Goal: Task Accomplishment & Management: Complete application form

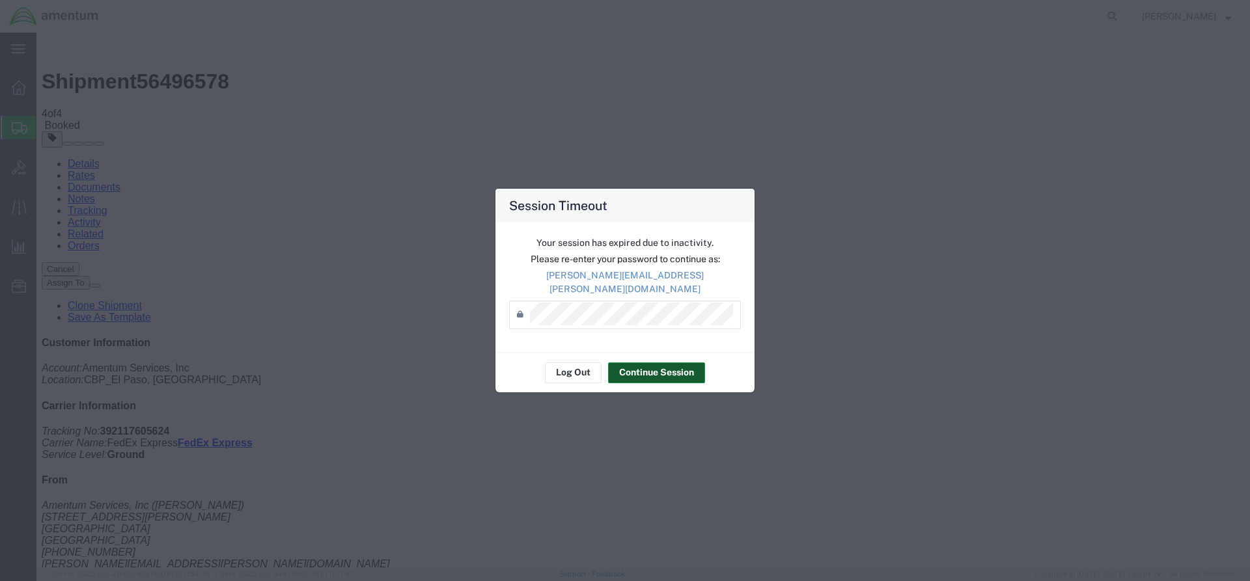
click at [691, 369] on button "Continue Session" at bounding box center [656, 373] width 97 height 21
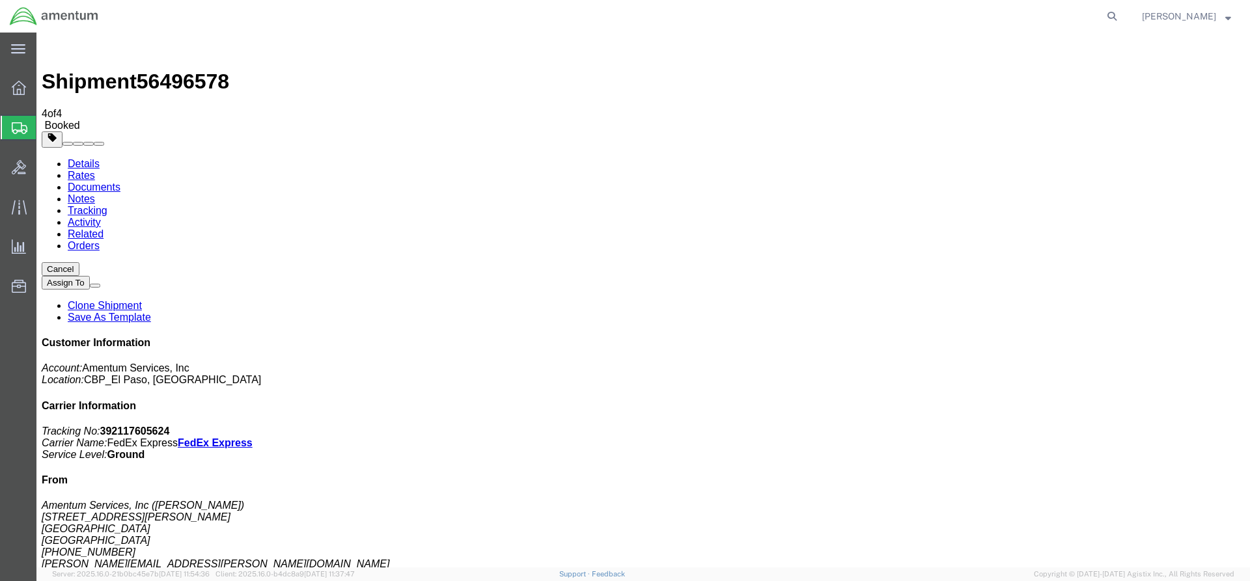
click at [0, 0] on span "Create from Template" at bounding box center [0, 0] width 0 height 0
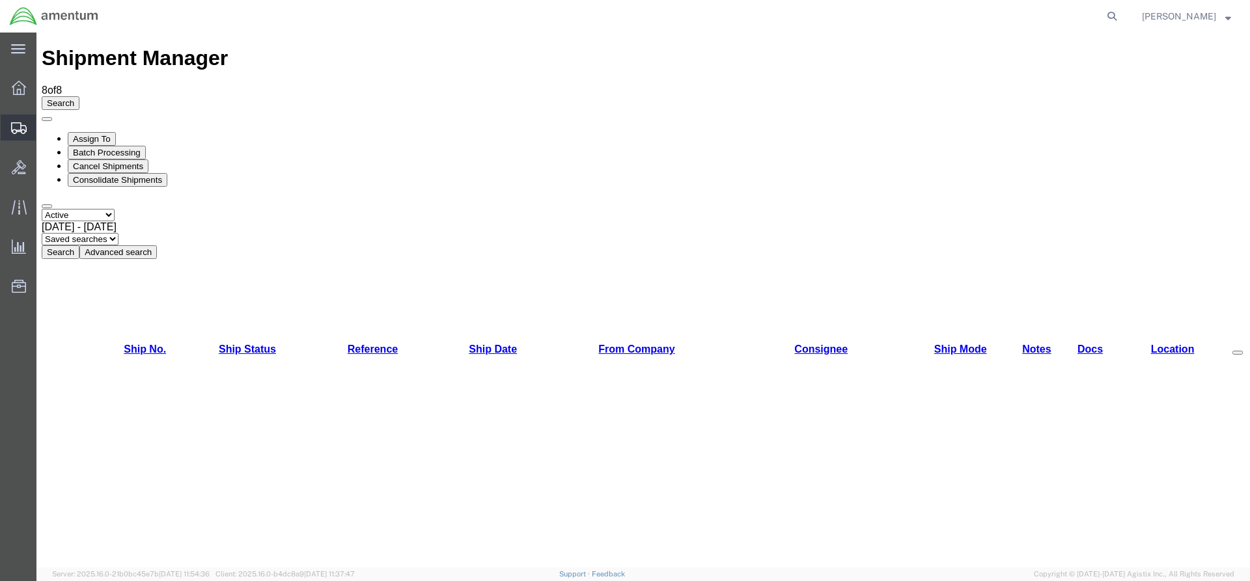
click at [0, 0] on span "Create from Template" at bounding box center [0, 0] width 0 height 0
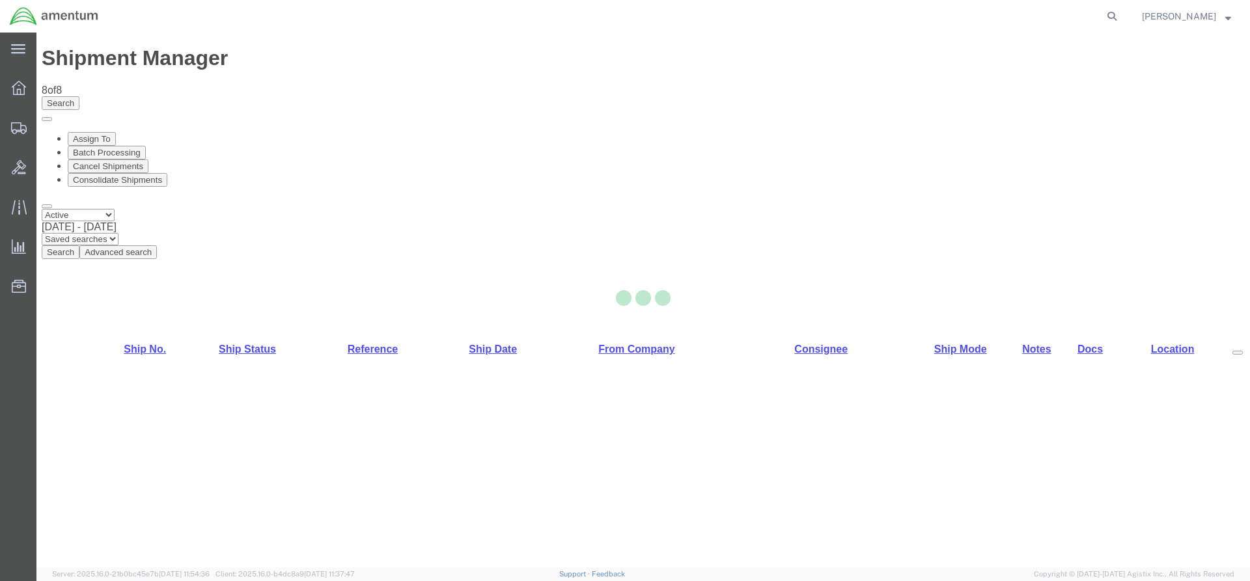
select select "49831"
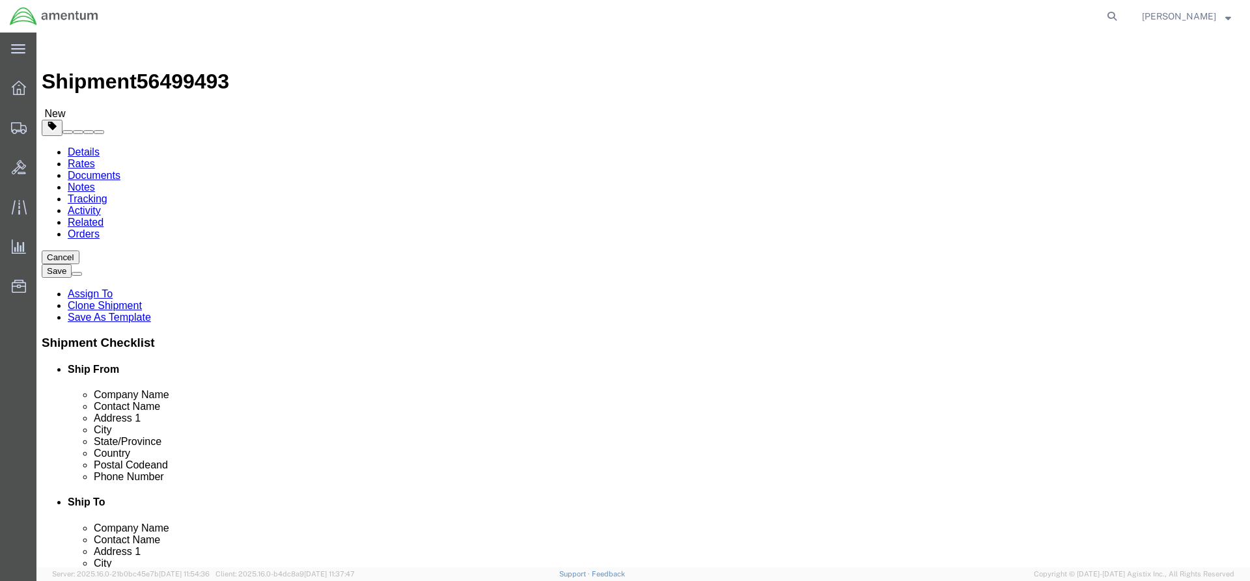
click input "AVIATRIX INC"
type input "aero"
click input "AVIATRIX INC"
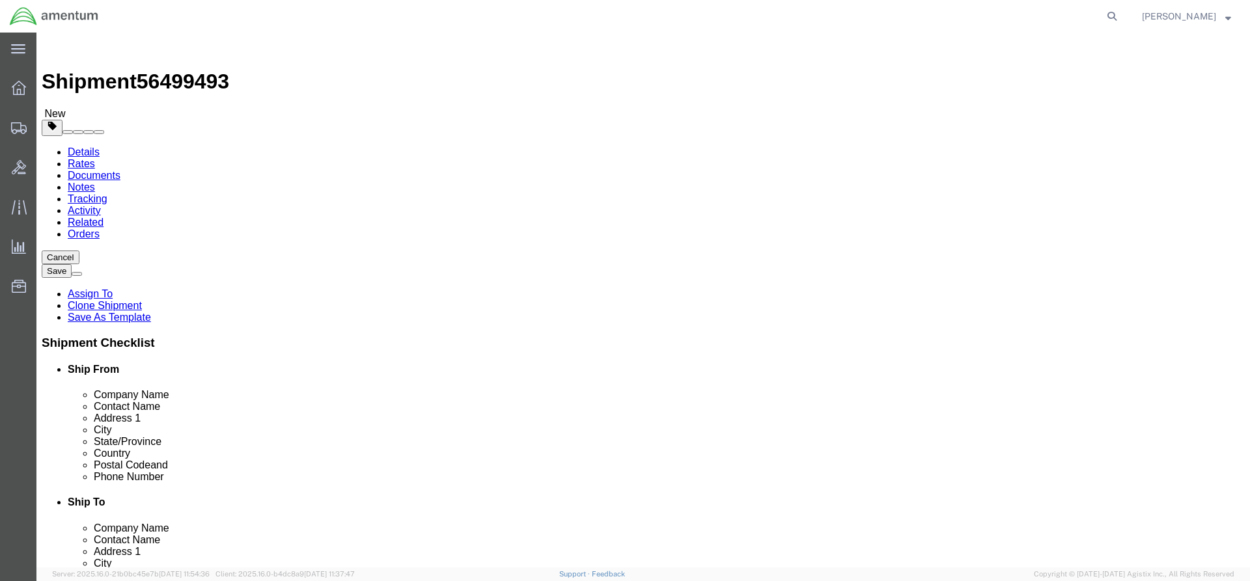
click input "aero"
click input "text"
type input "[PERSON_NAME]"
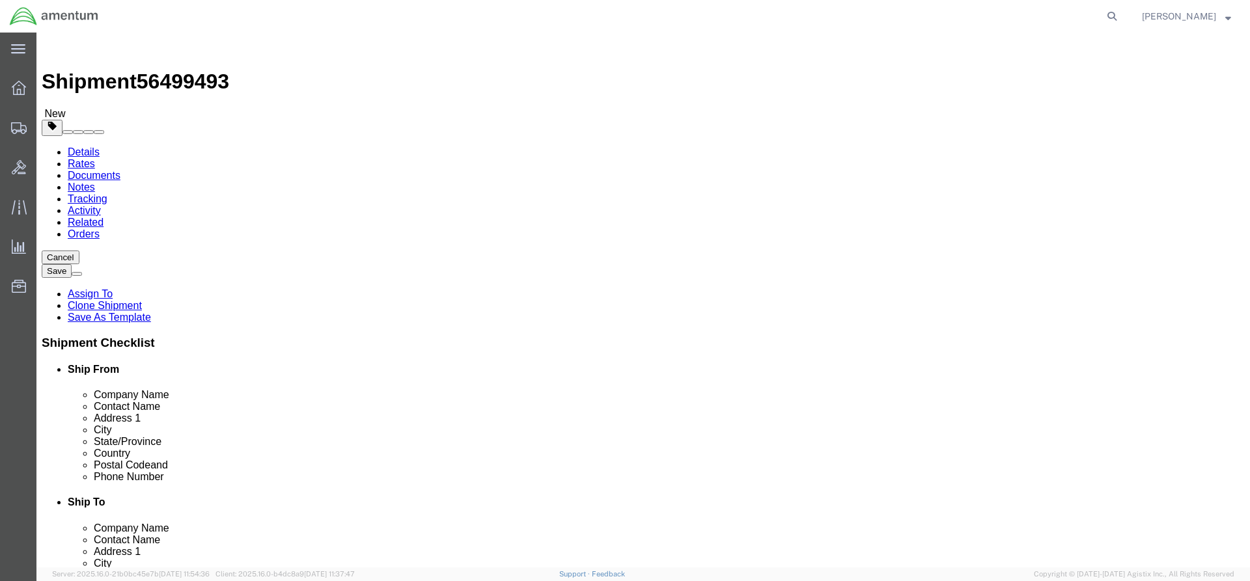
click p "- AERO DYNAMIX INC - ([PERSON_NAME]) [STREET_ADDRESS]"
type input "76040"
select select "[GEOGRAPHIC_DATA]"
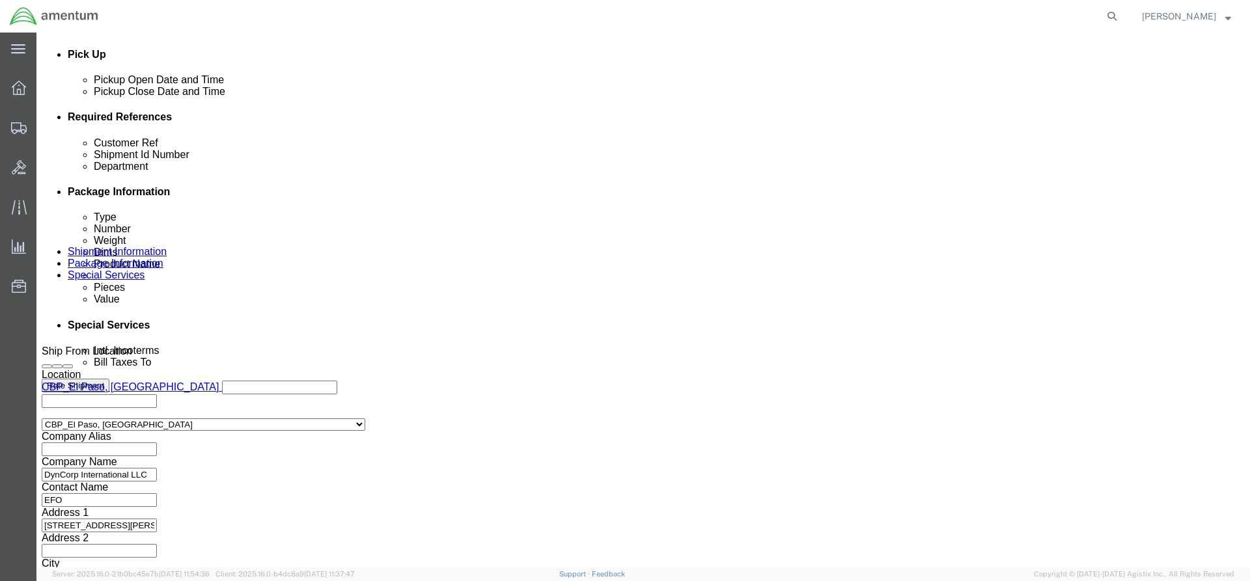
scroll to position [583, 0]
type input "[PERSON_NAME]"
click input "CBP0001809"
click input "cb[0043200"
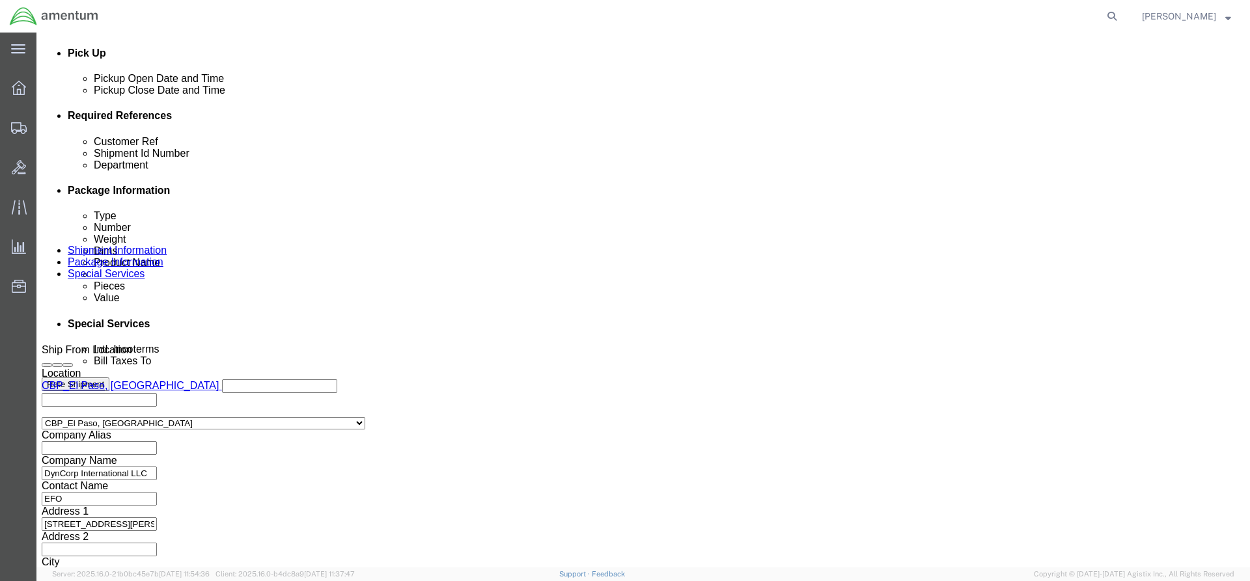
type input "CBP0043200"
click input "text"
type input "TURN & SLIP IND"
click button "Continue"
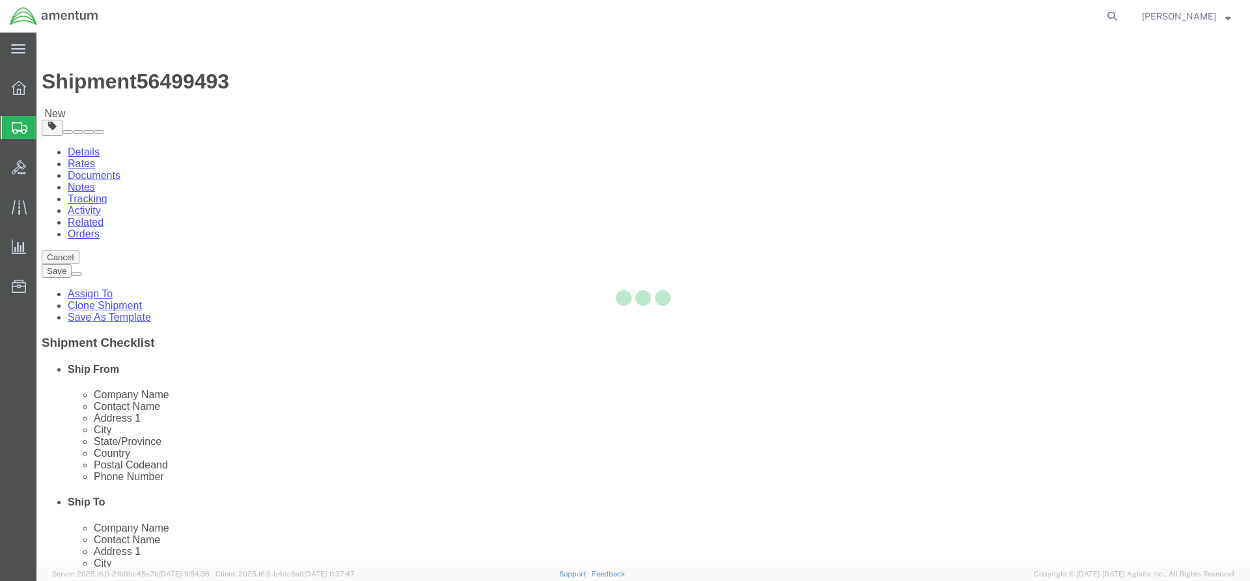
select select "YRPK"
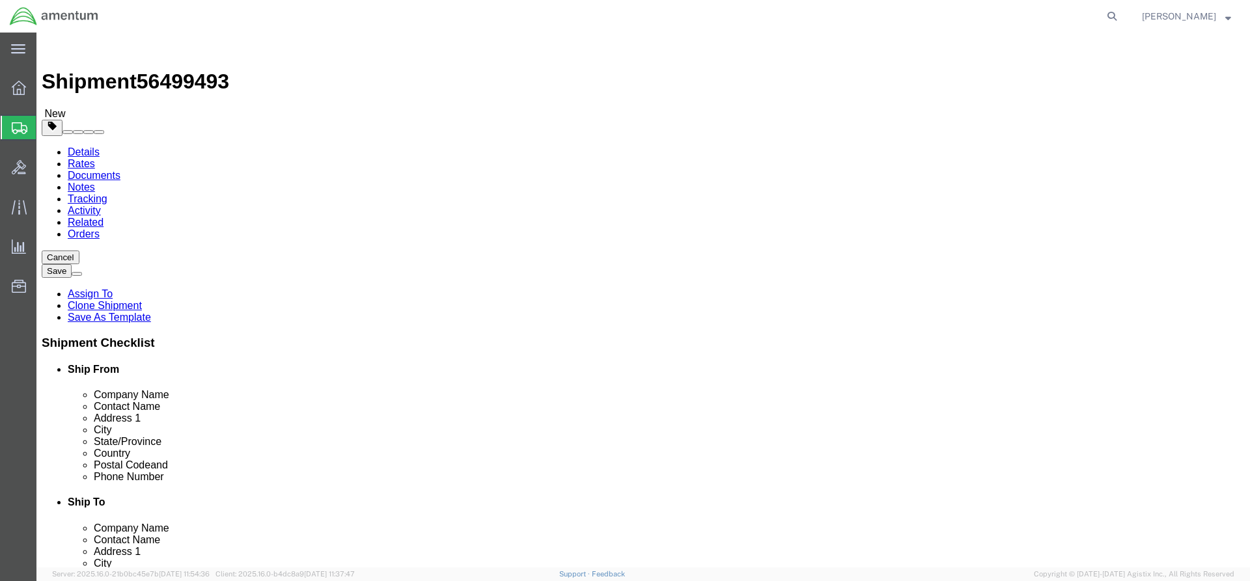
click input "text"
type input "8"
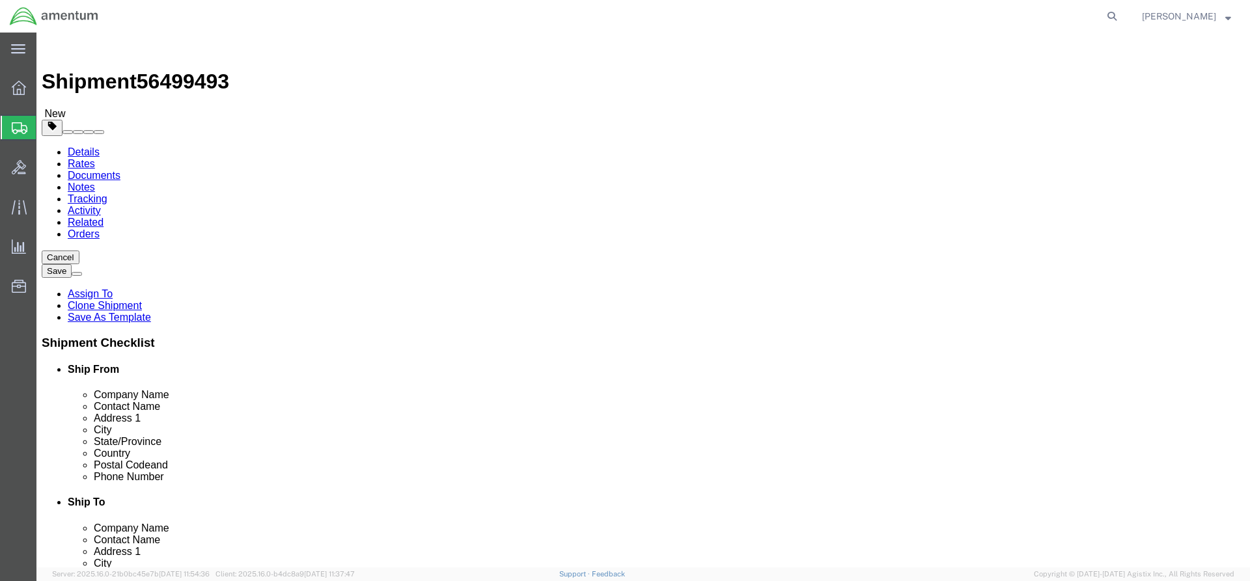
click input "0.00"
type input "1.8"
click link "Add Content"
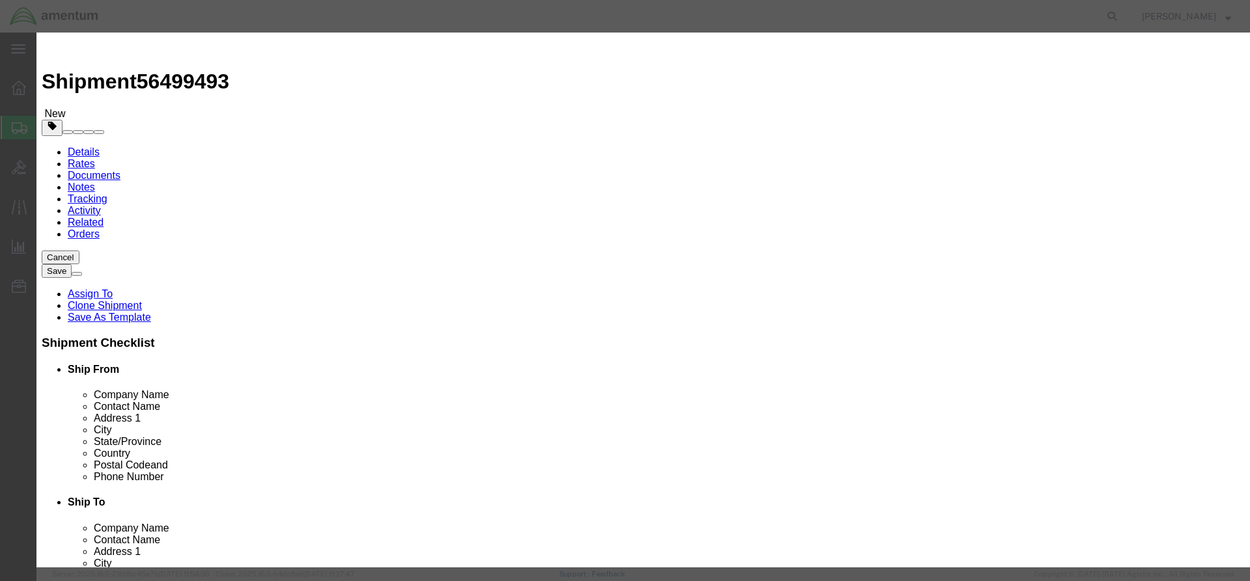
click input "text"
type input "ACFT PART"
click input "0"
type input "1"
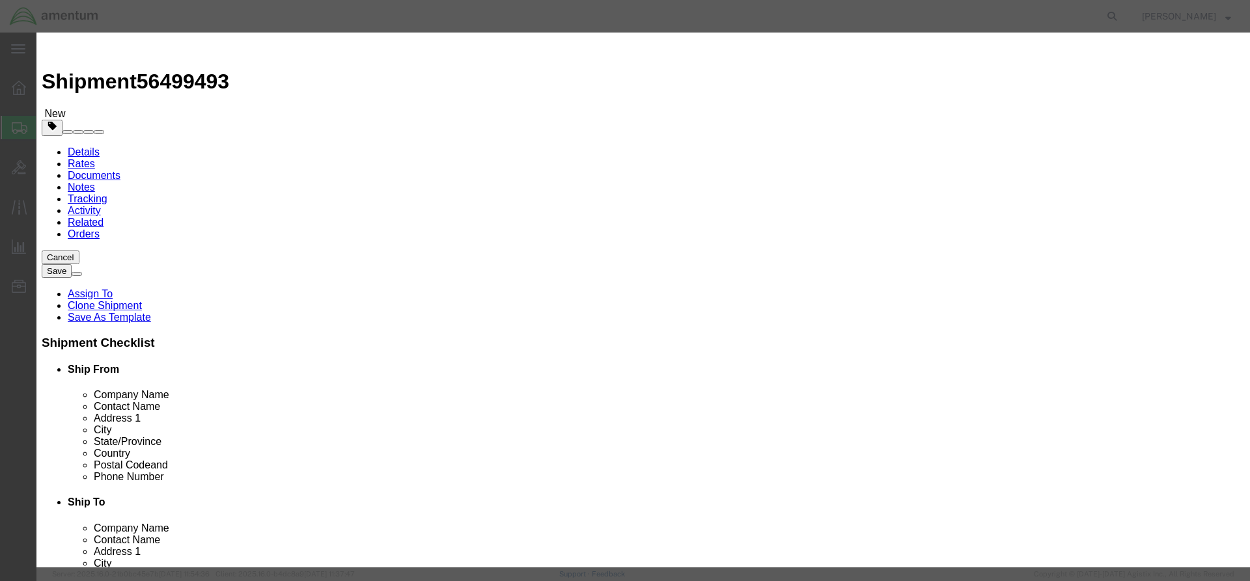
click input "text"
type input "2000"
drag, startPoint x: 752, startPoint y: 98, endPoint x: 769, endPoint y: 99, distance: 16.9
click textarea
type textarea "TURN & SLIP IND"
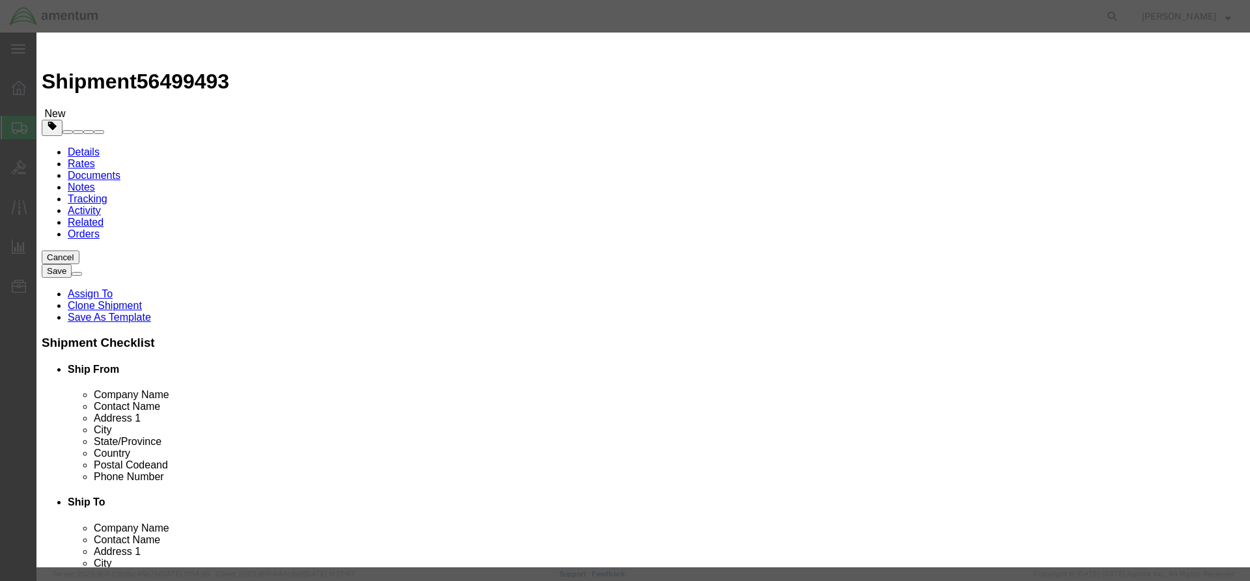
click div "Commodity library Product Name ACFT PART Pieces 1 Select Bag Barrels 100Board F…"
click button "Save & Close"
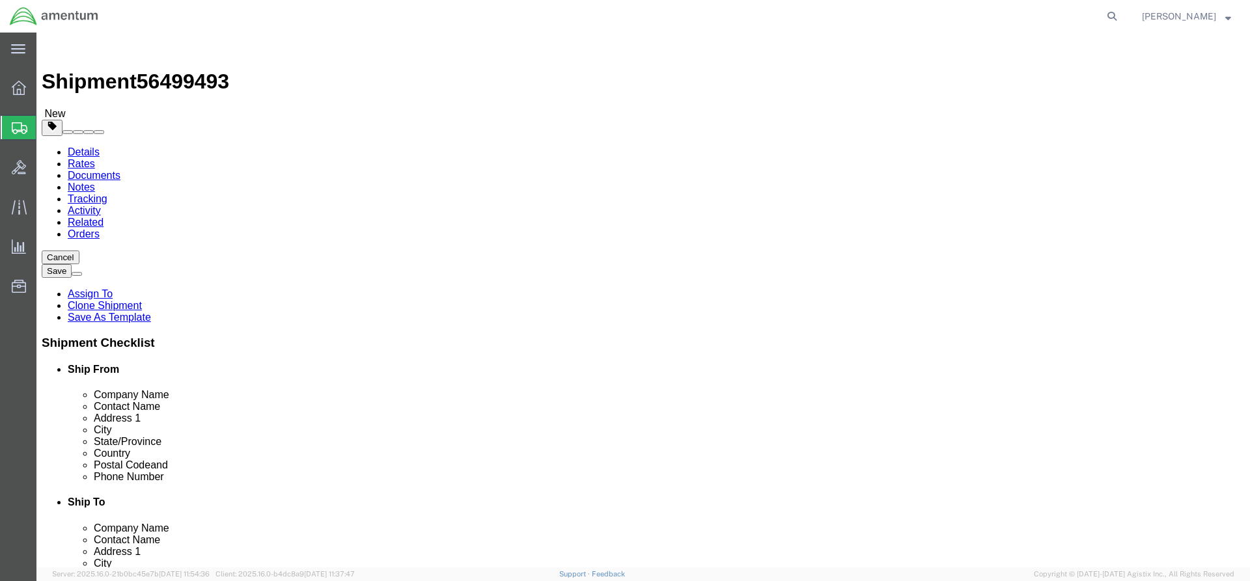
click icon
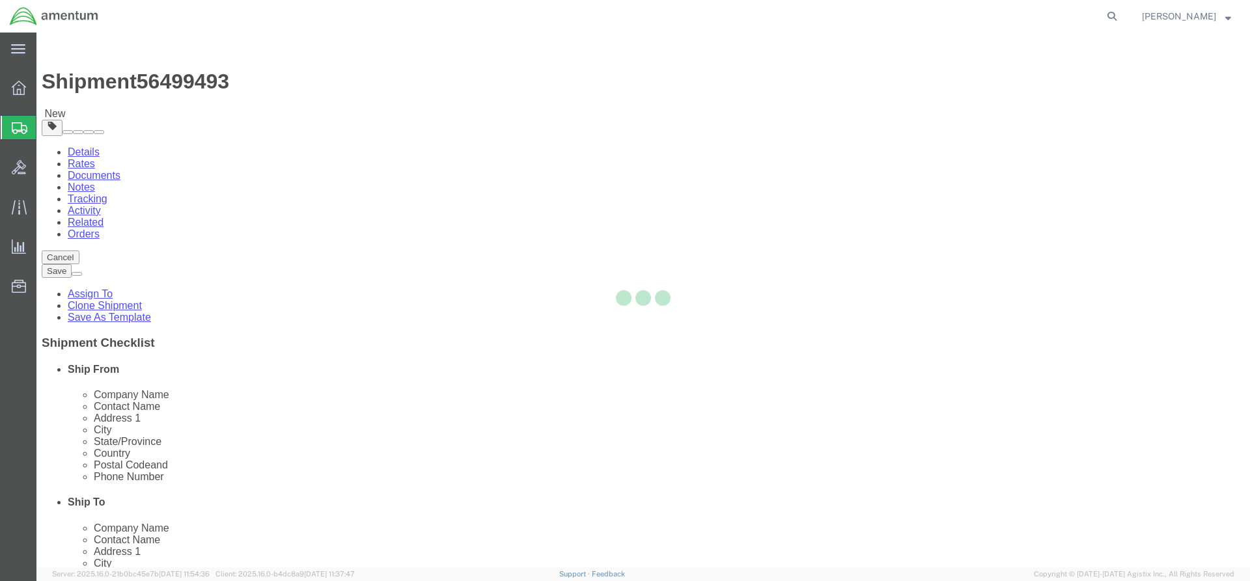
select select "DEPARTMENT"
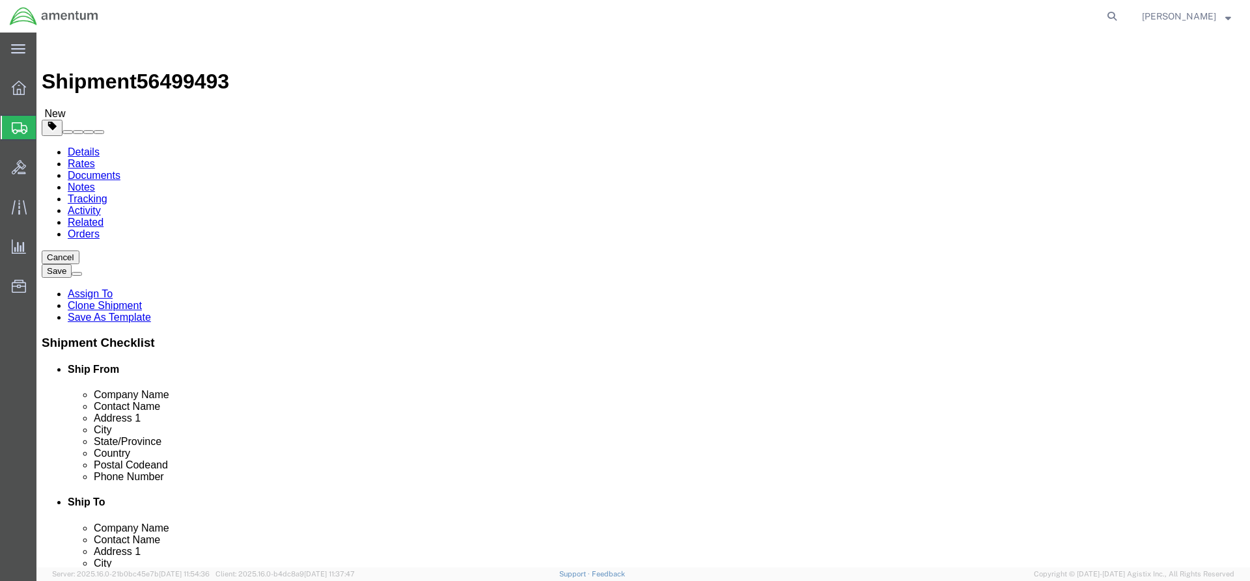
click icon
click input "EFO"
type input "ROSE"
type input "NLS"
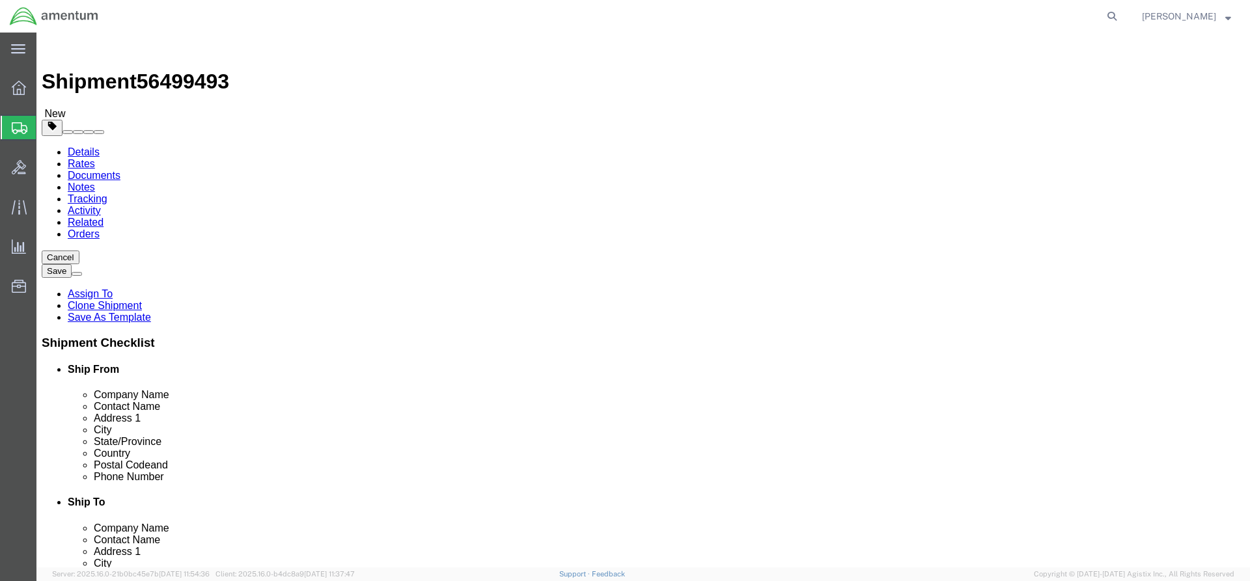
click input "ROSE"
type input "R"
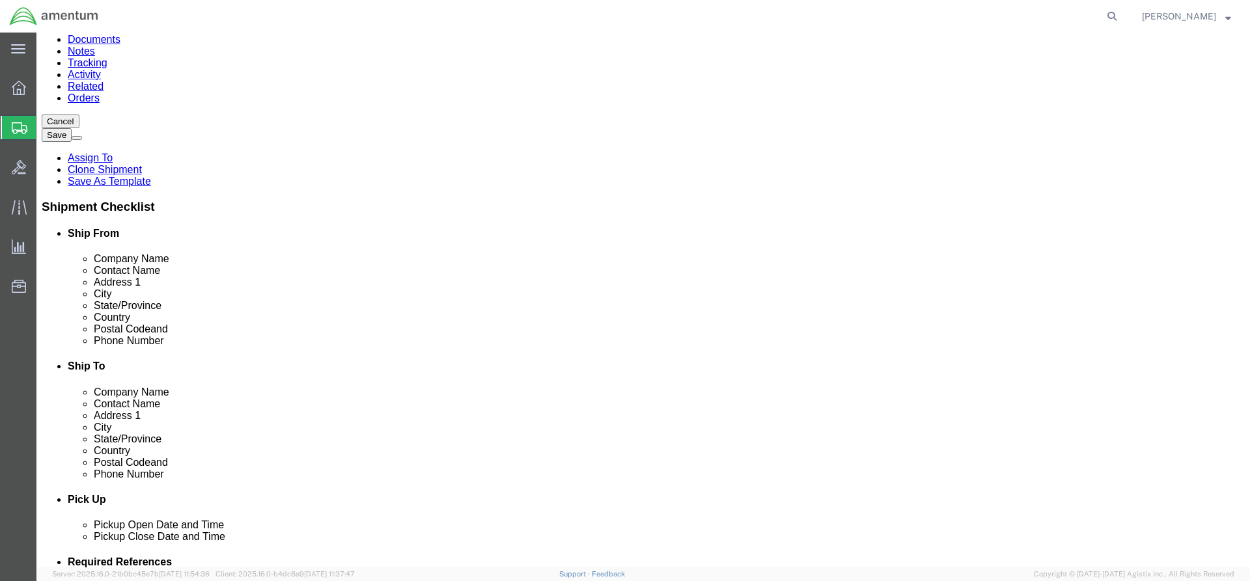
scroll to position [130, 0]
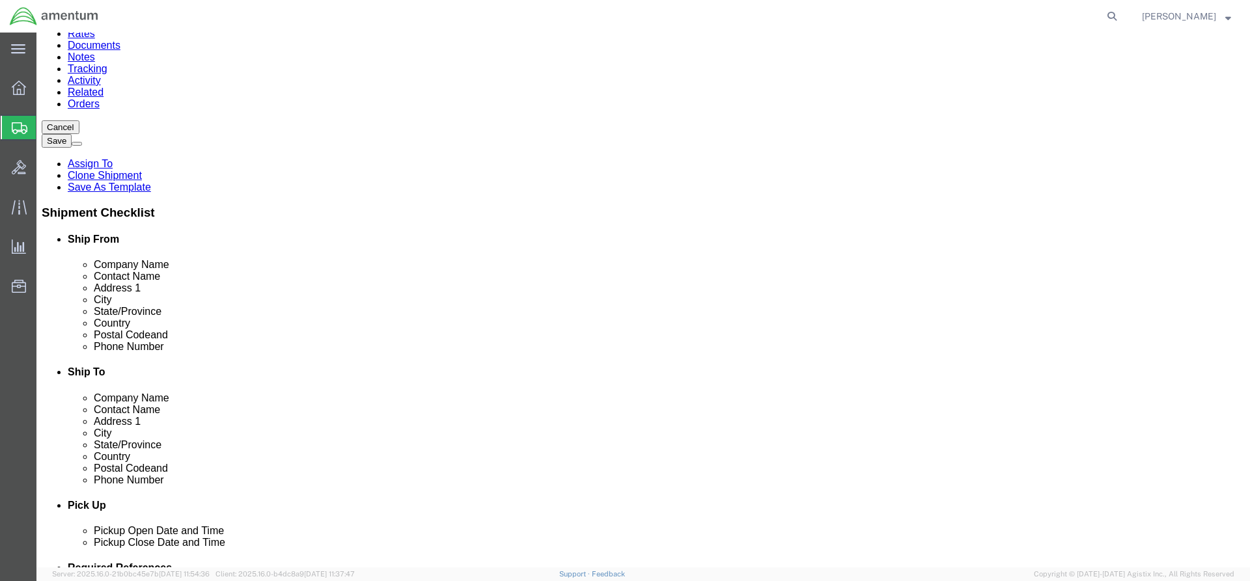
click input "[PERSON_NAME]"
type input "R"
type input "r"
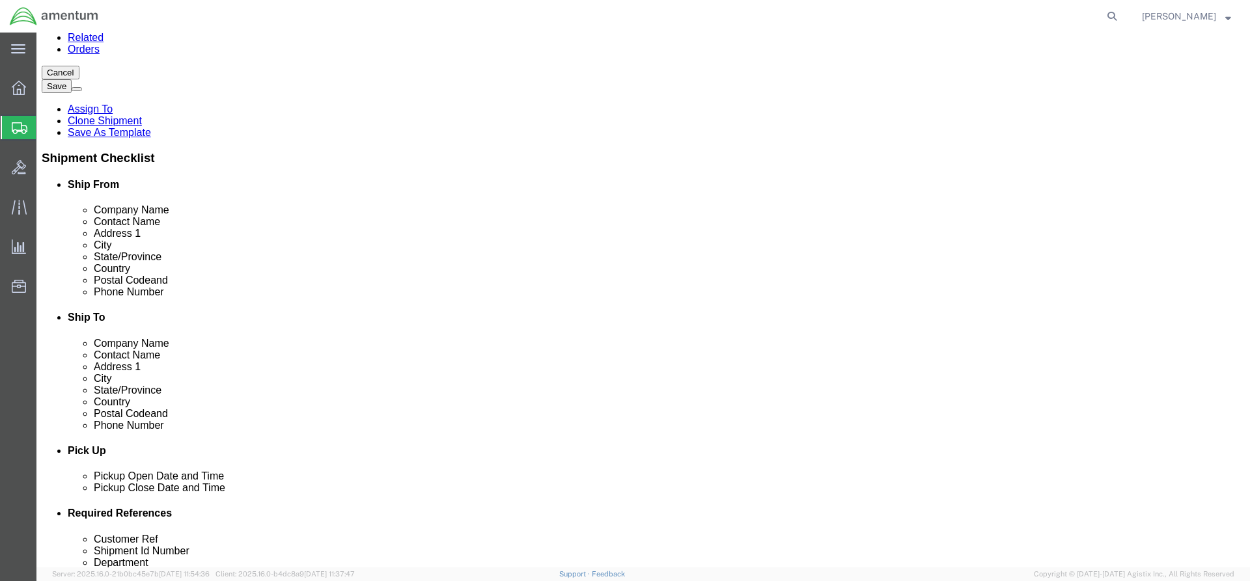
type input "r"
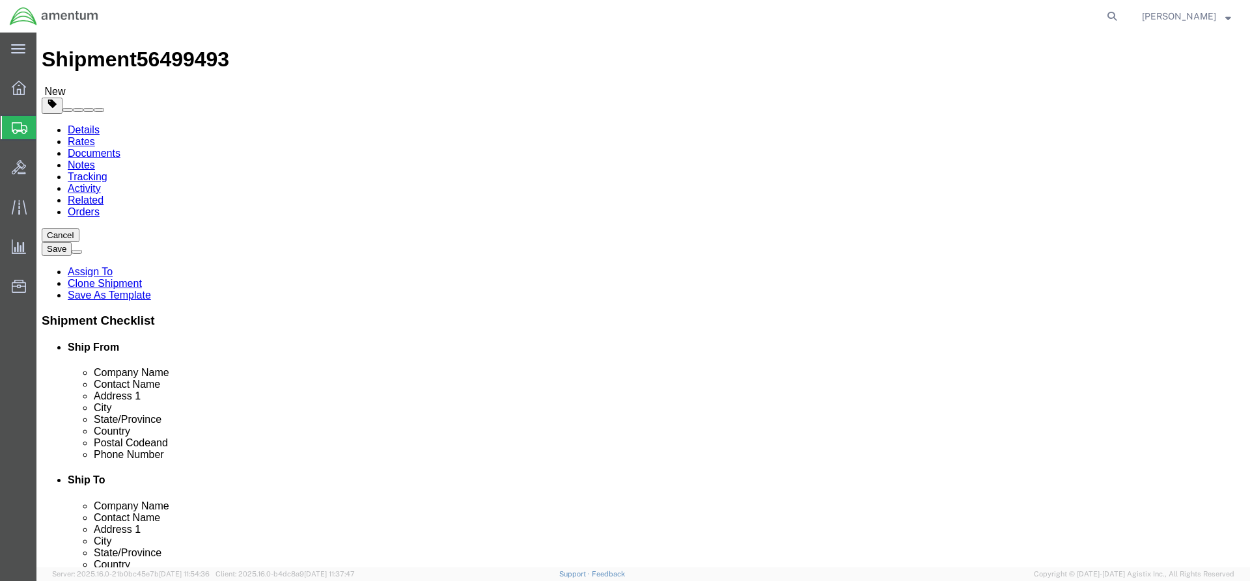
scroll to position [0, 0]
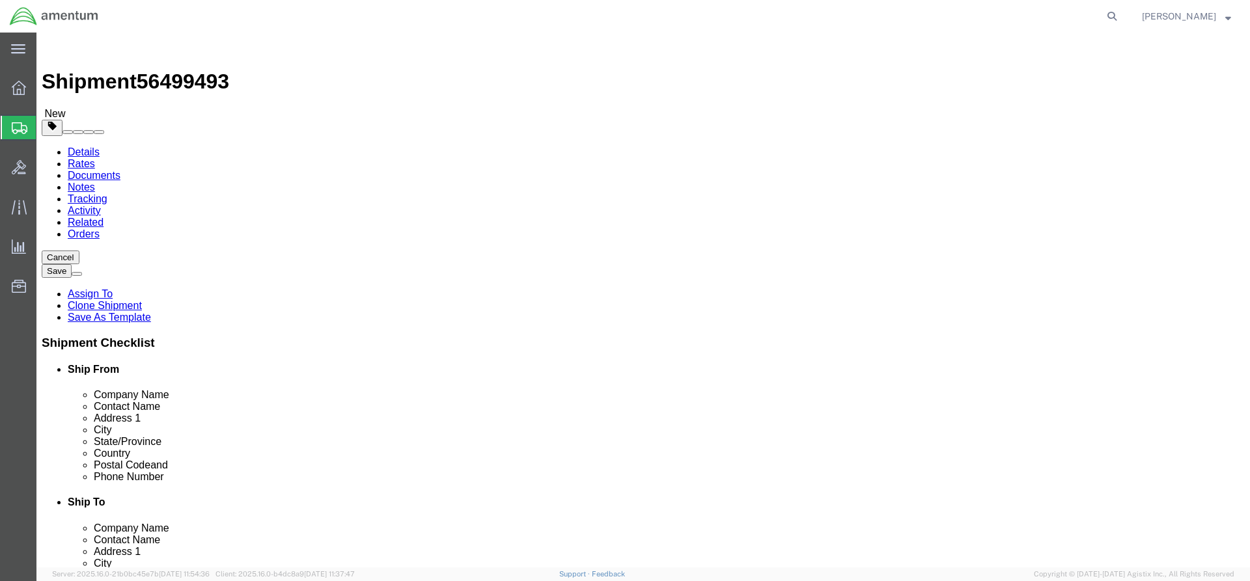
type input "[PERSON_NAME]"
click input "text"
click input "8175710729"
type input "[PHONE_NUMBER]"
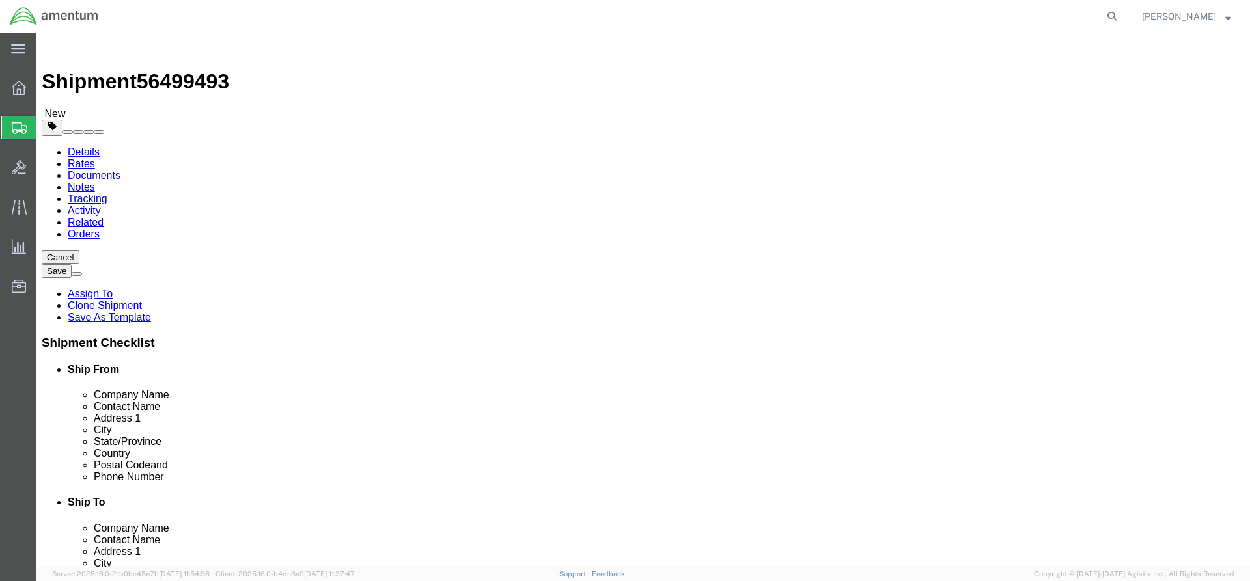
click input "text"
paste input "[EMAIL_ADDRESS][DOMAIN_NAME]"
type input "[EMAIL_ADDRESS][DOMAIN_NAME]"
checkbox input "true"
click div "Location My Profile Location [PHONE_NUMBER] [PHONE_NUMBER] [PHONE_NUMBER] [PHON…"
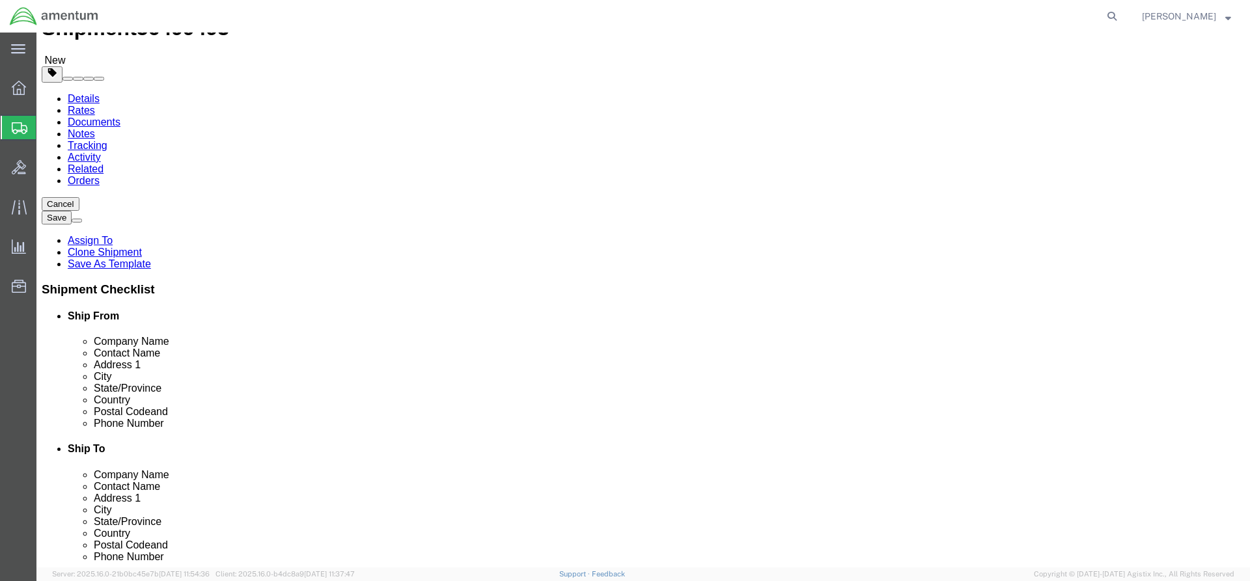
scroll to position [195, 0]
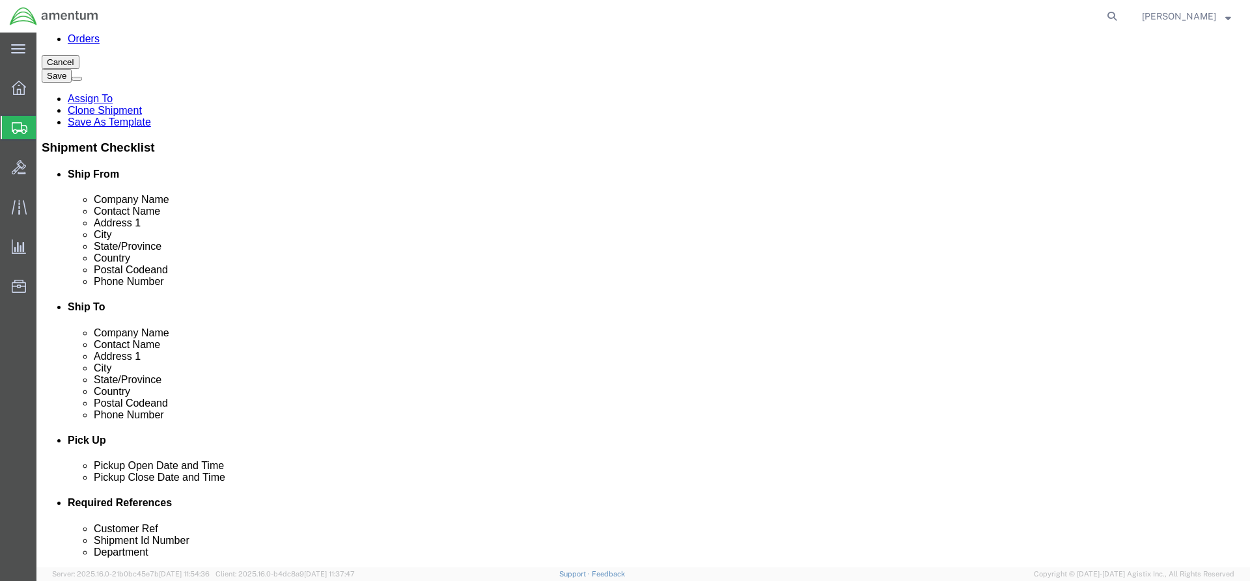
click button "Rate Shipment"
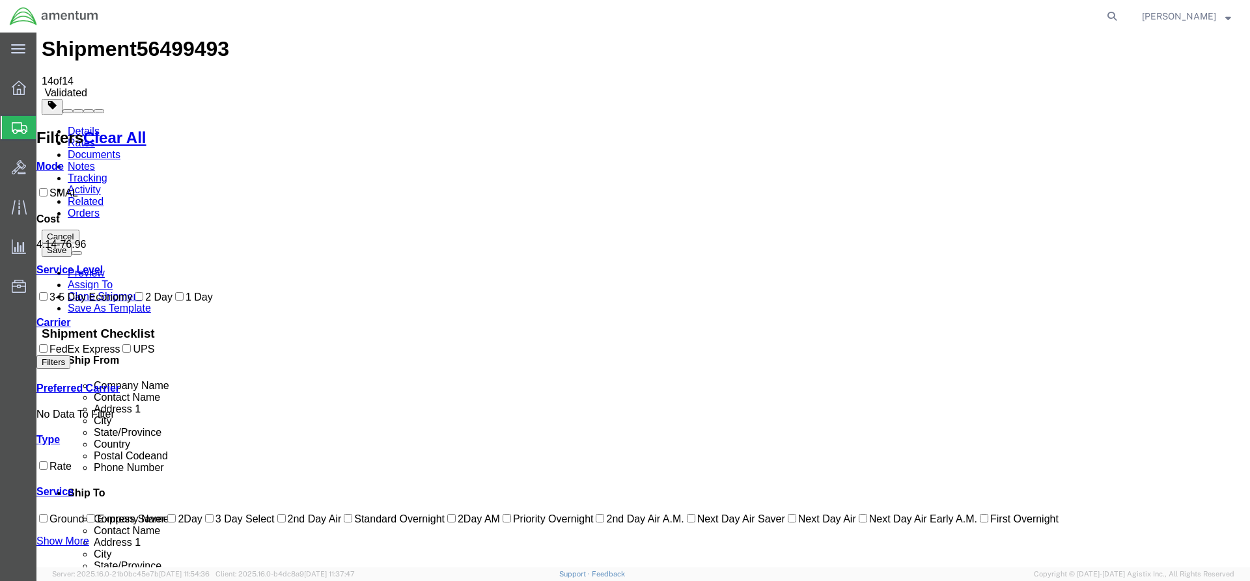
scroll to position [0, 0]
